Goal: Task Accomplishment & Management: Manage account settings

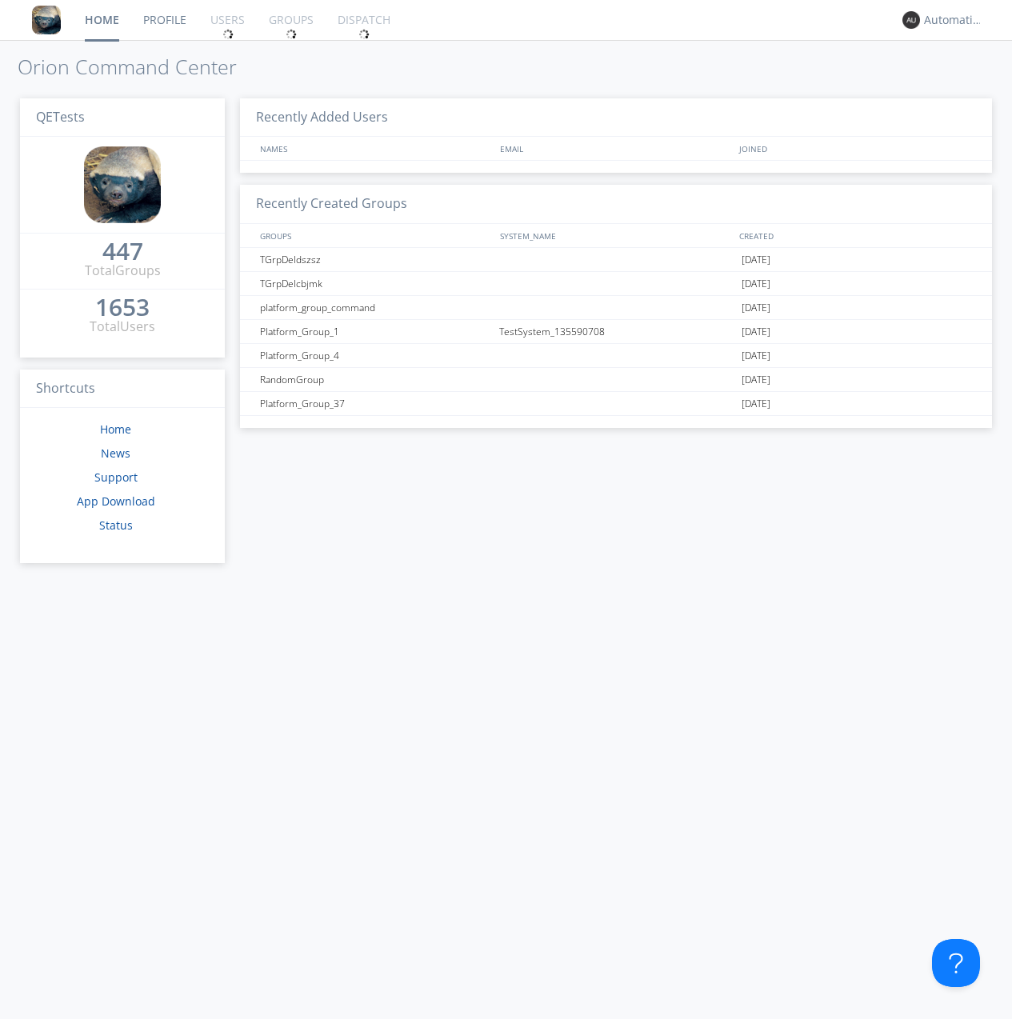
click at [122, 308] on div "1653" at bounding box center [122, 307] width 54 height 16
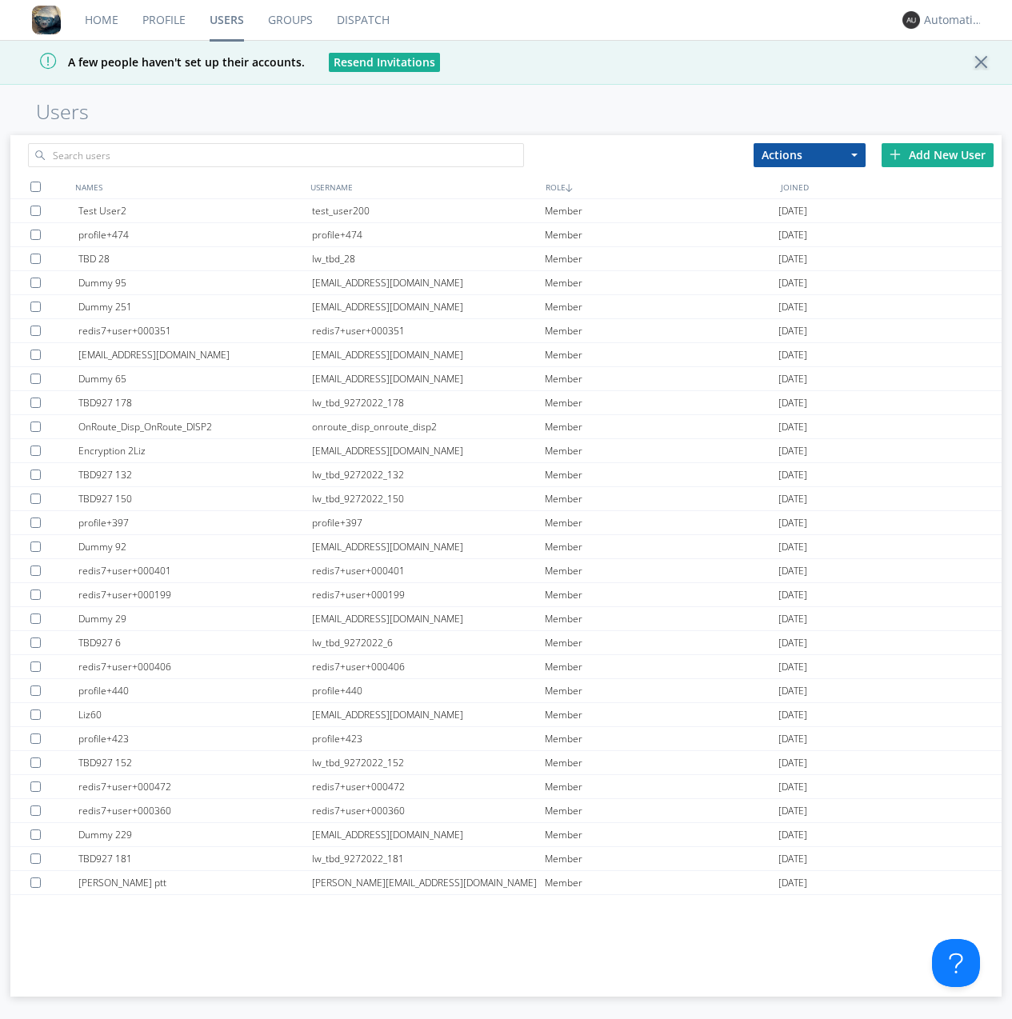
click at [938, 154] on div "Add New User" at bounding box center [938, 155] width 112 height 24
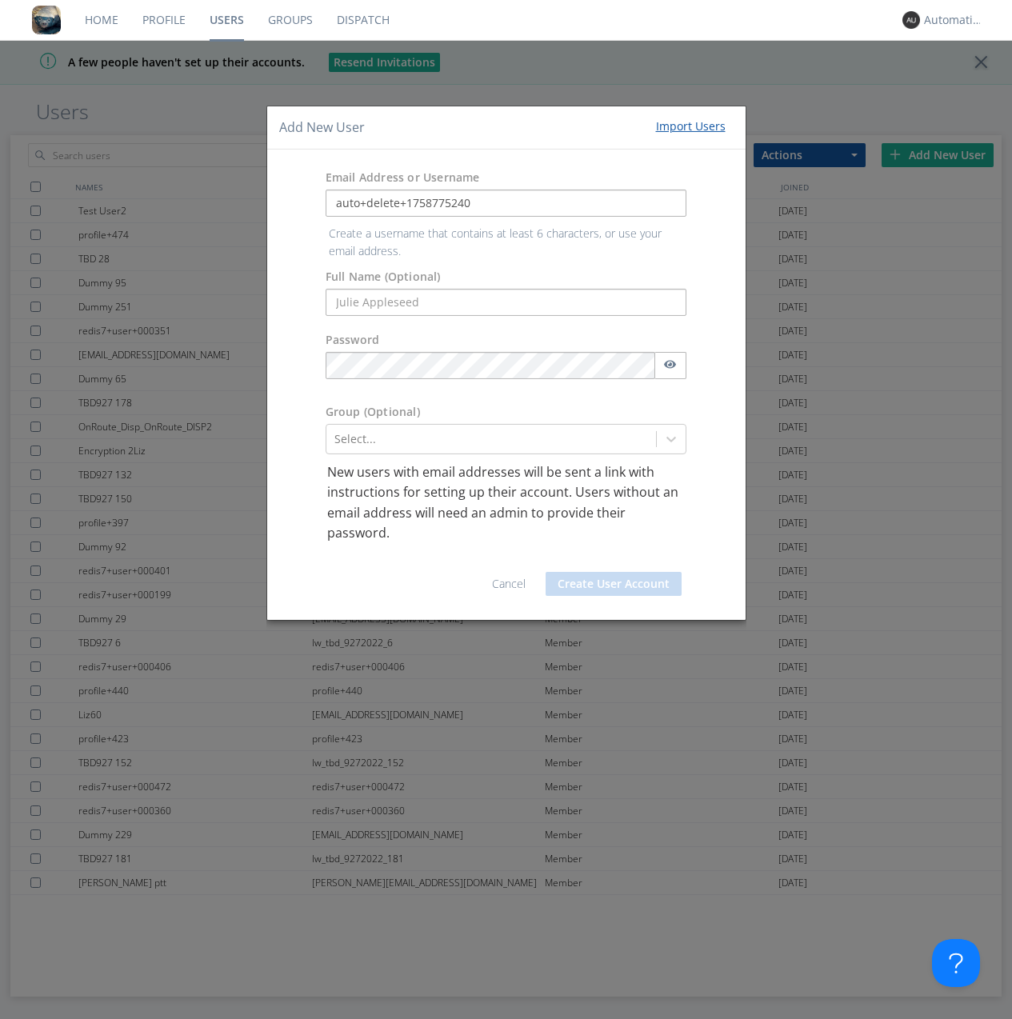
type input "auto+delete+1758775240"
click at [614, 572] on button "Create User Account" at bounding box center [614, 584] width 136 height 24
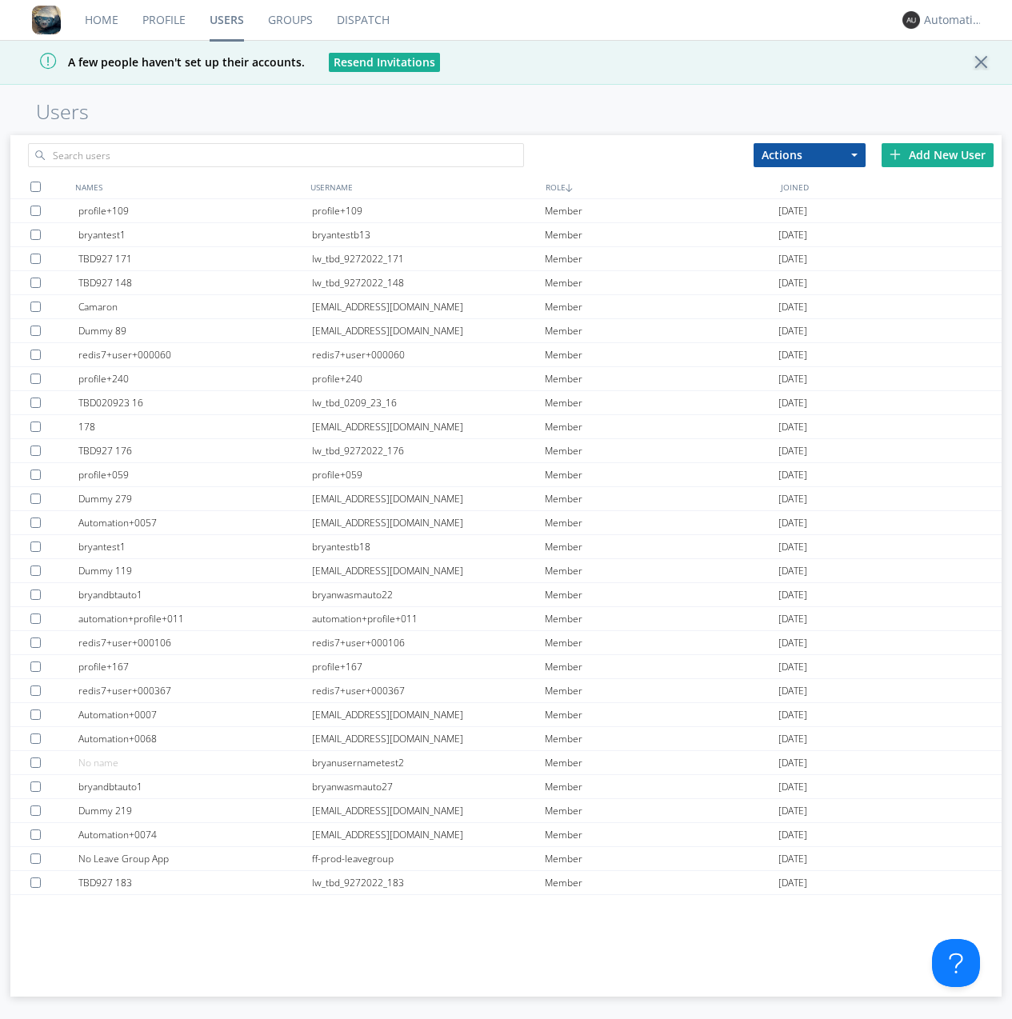
click at [290, 20] on link "Groups" at bounding box center [290, 20] width 69 height 40
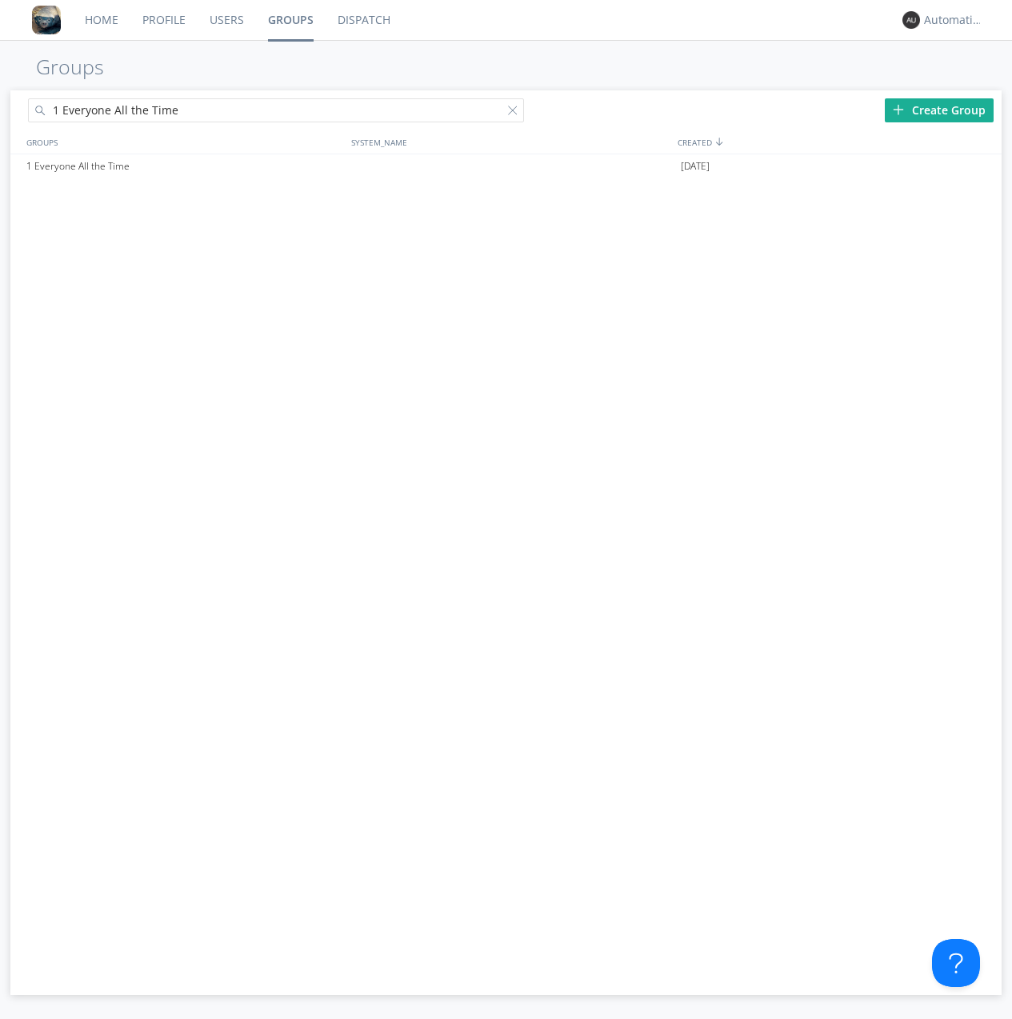
type input "1 Everyone All the Time"
click at [184, 166] on div "1 Everyone All the Time" at bounding box center [184, 166] width 325 height 24
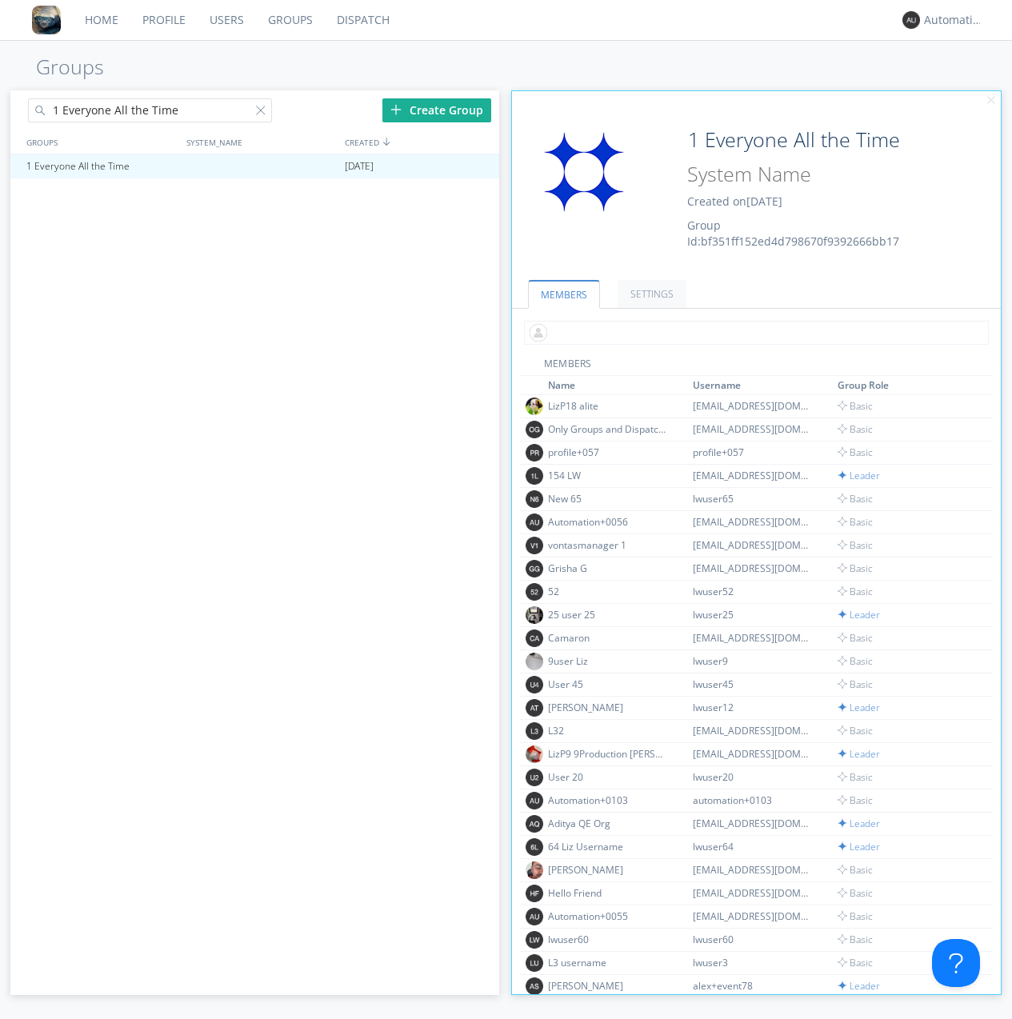
click at [753, 332] on input "text" at bounding box center [756, 333] width 465 height 24
type input "auto+delete+1758775240"
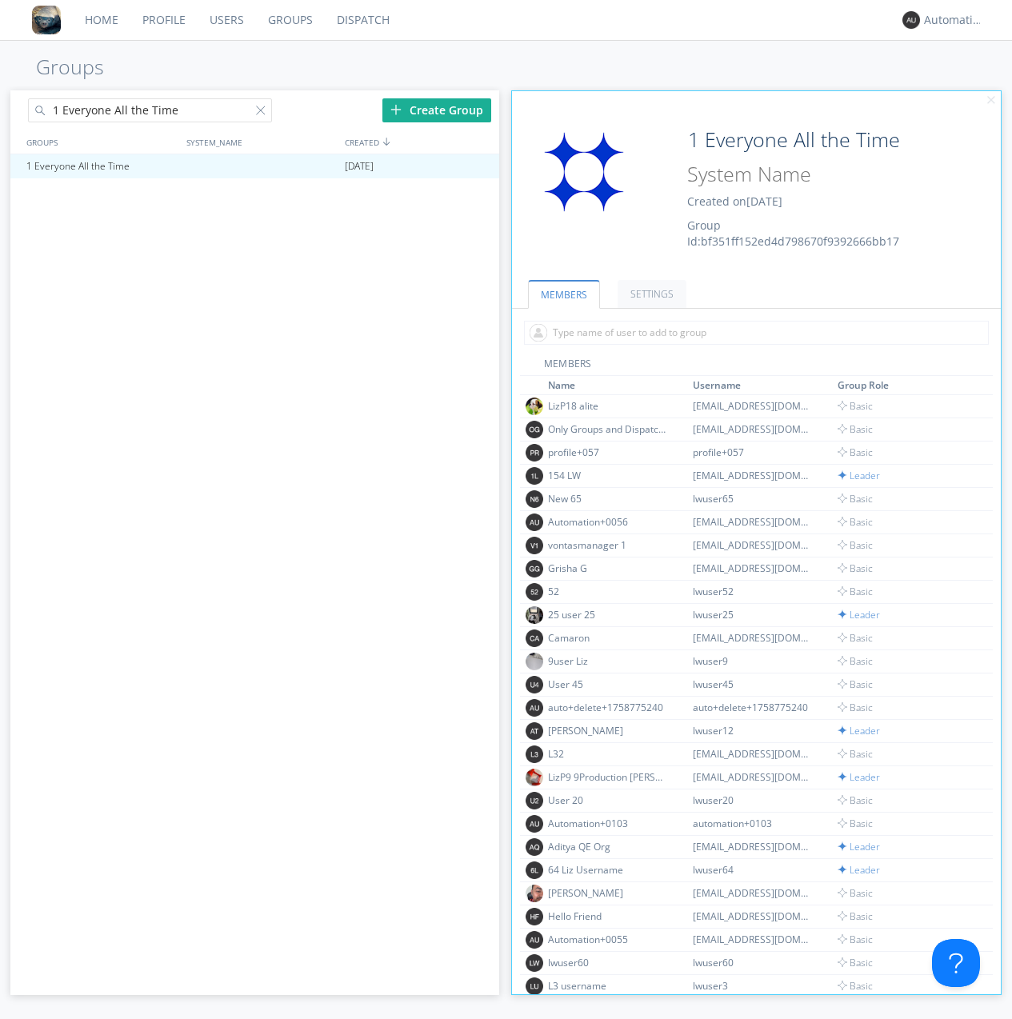
click at [226, 20] on link "Users" at bounding box center [227, 20] width 58 height 40
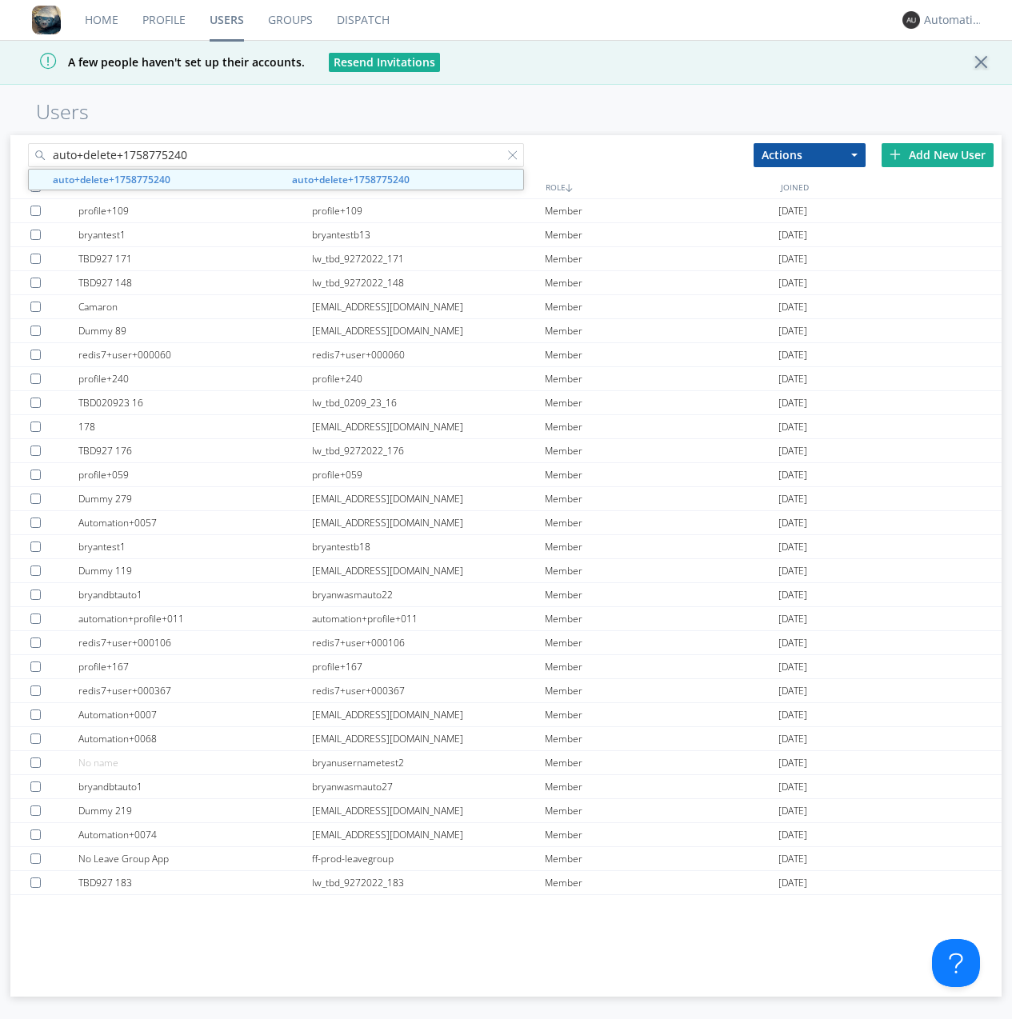
type input "auto+delete+1758775240"
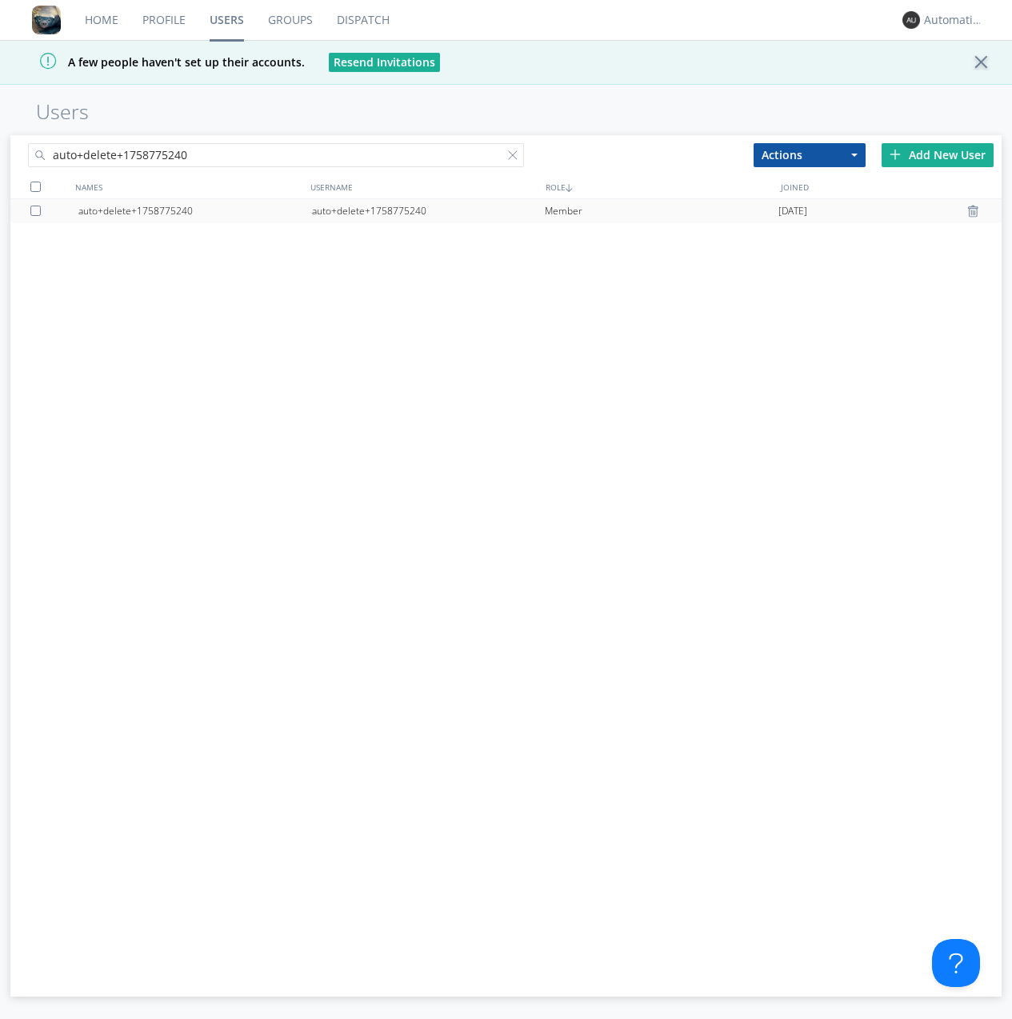
click at [428, 210] on div "auto+delete+1758775240" at bounding box center [429, 211] width 234 height 24
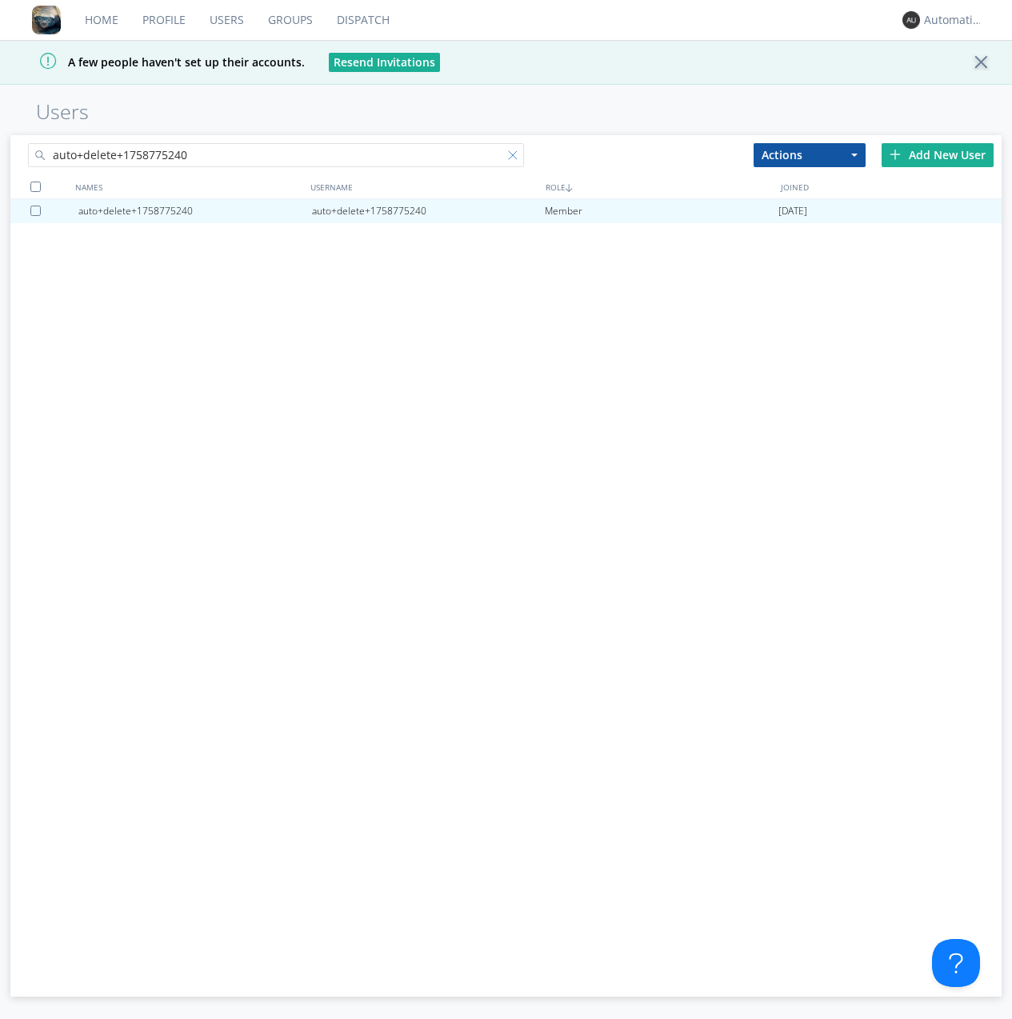
click at [515, 158] on div at bounding box center [516, 158] width 16 height 16
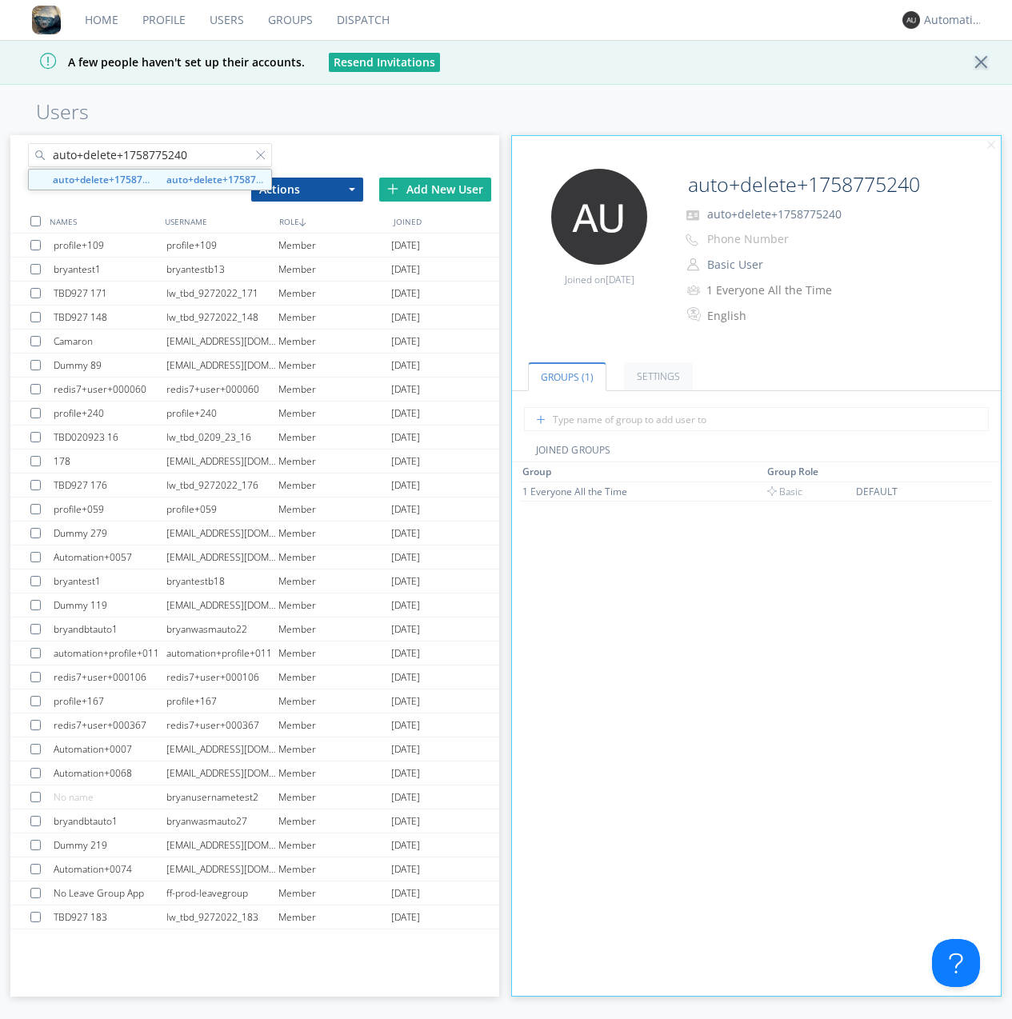
type input "auto+delete+1758775240"
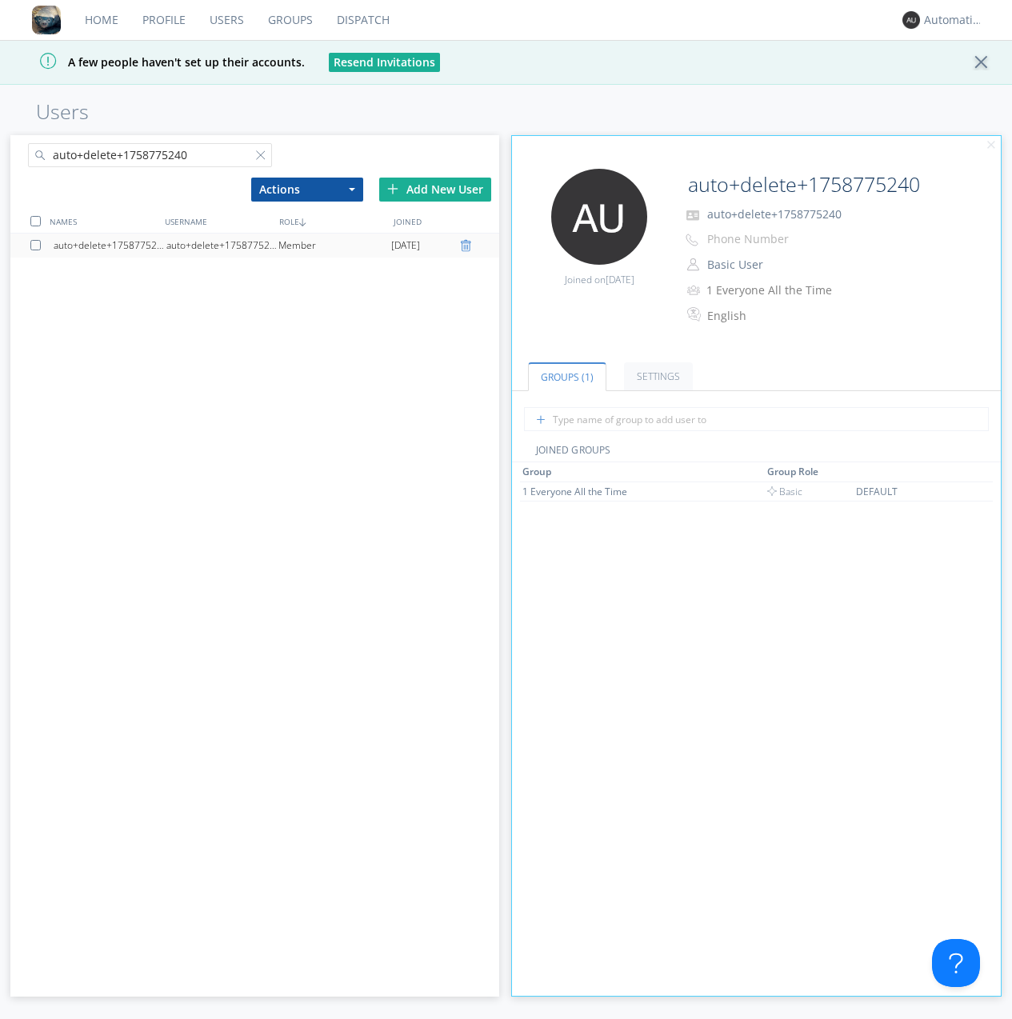
click at [467, 246] on div at bounding box center [468, 245] width 16 height 13
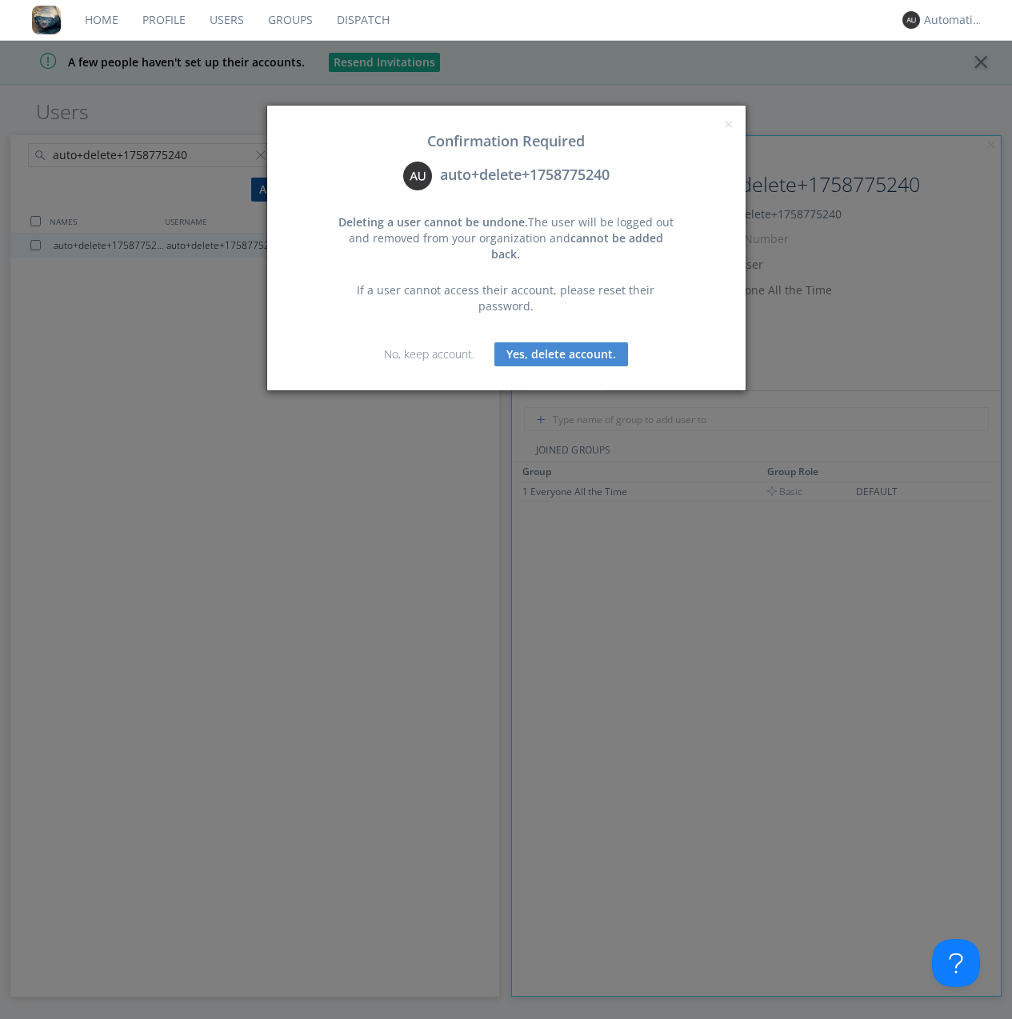
click at [561, 342] on button "Yes, delete account." at bounding box center [561, 354] width 134 height 24
